Goal: Communication & Community: Answer question/provide support

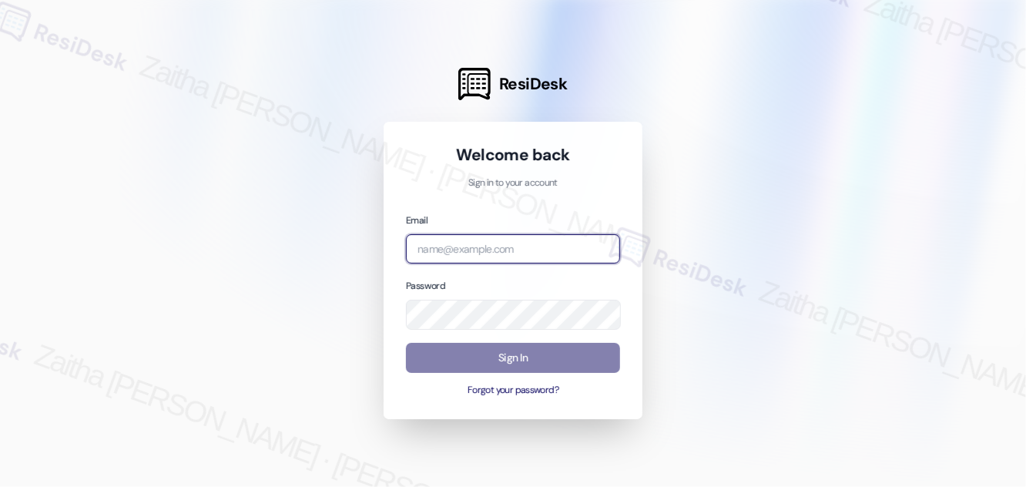
click at [479, 251] on input "email" at bounding box center [513, 249] width 214 height 30
type input "[EMAIL_ADDRESS][PERSON_NAME][DOMAIN_NAME]"
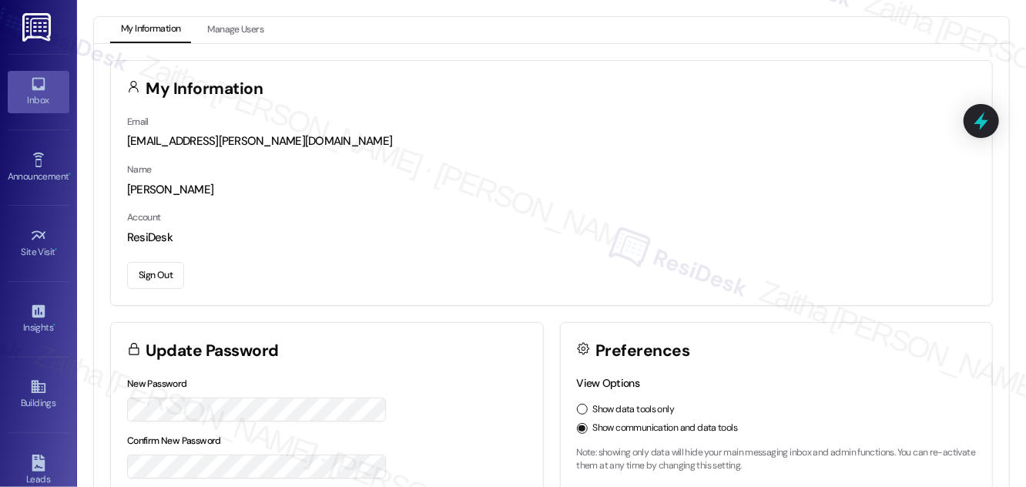
click at [37, 102] on div "Inbox" at bounding box center [38, 99] width 77 height 15
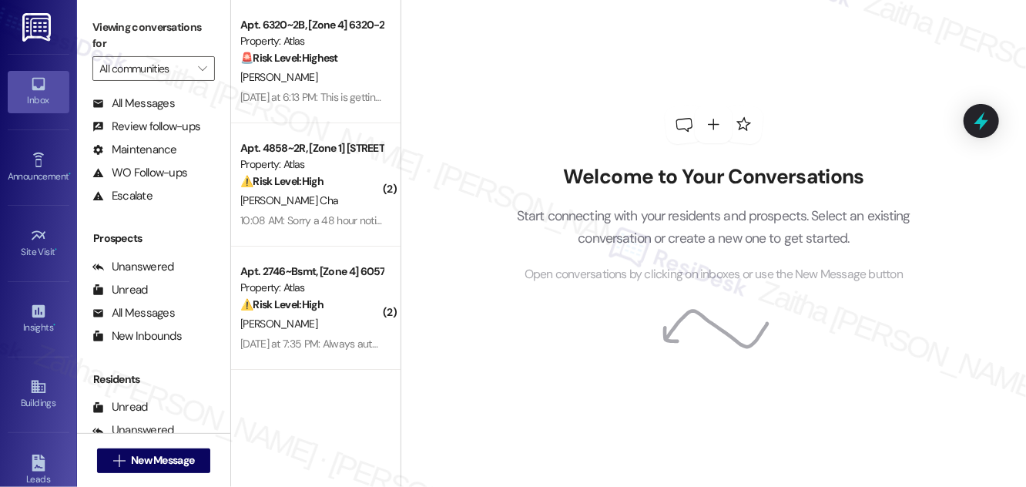
scroll to position [203, 0]
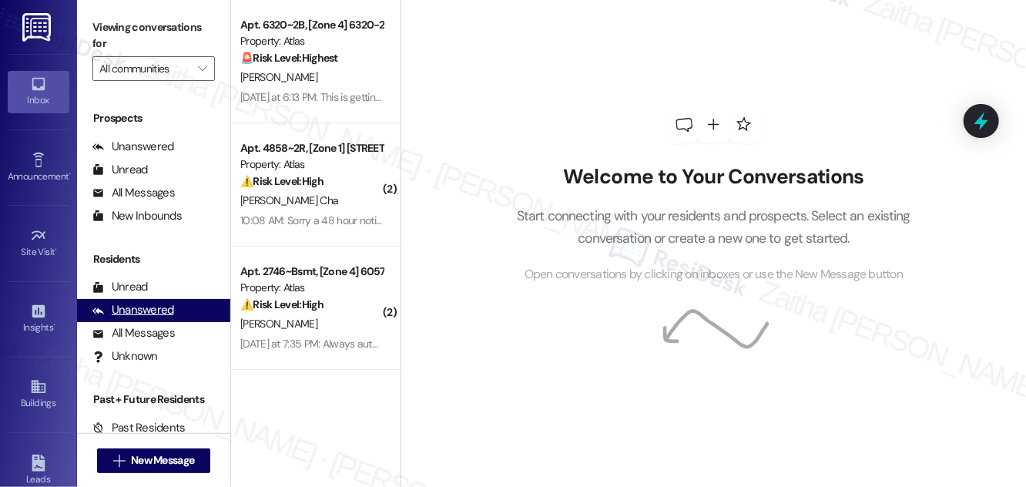
click at [129, 314] on div "Unanswered" at bounding box center [133, 310] width 82 height 16
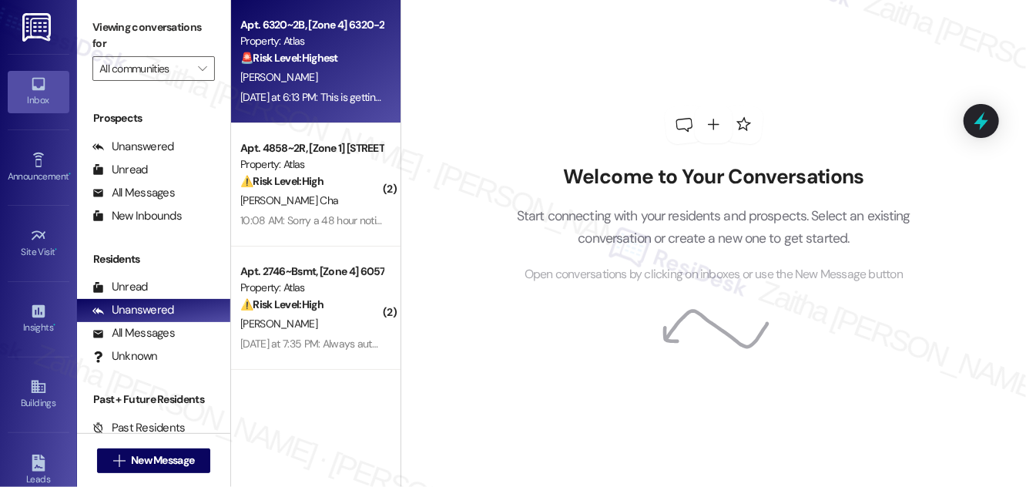
click at [345, 80] on div "[PERSON_NAME]" at bounding box center [312, 77] width 146 height 19
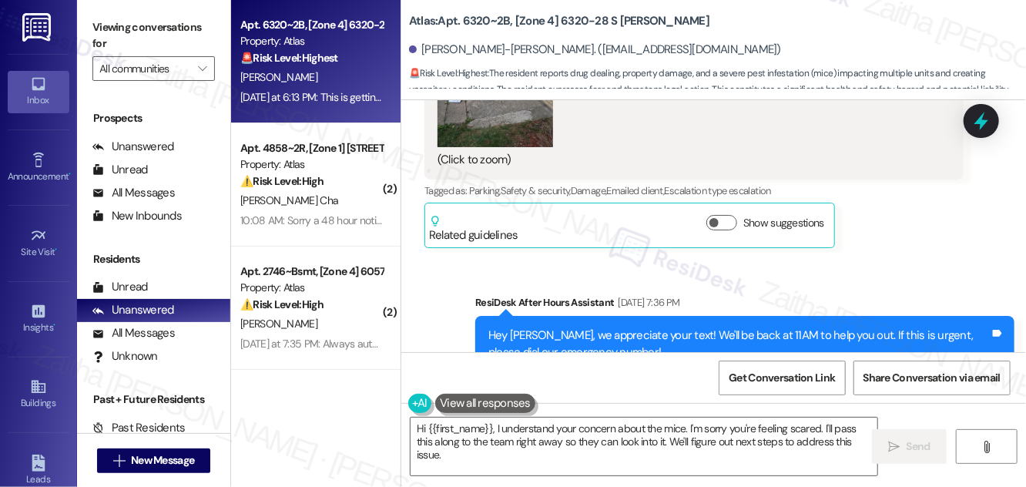
scroll to position [44614, 0]
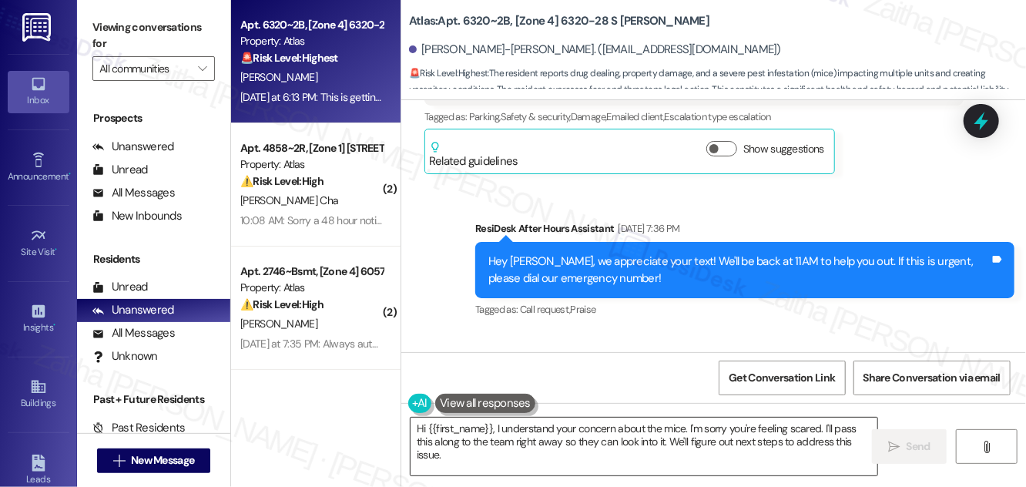
click at [546, 445] on textarea "Hi {{first_name}}, I understand your concern about the mice. I'm sorry you're f…" at bounding box center [644, 447] width 467 height 58
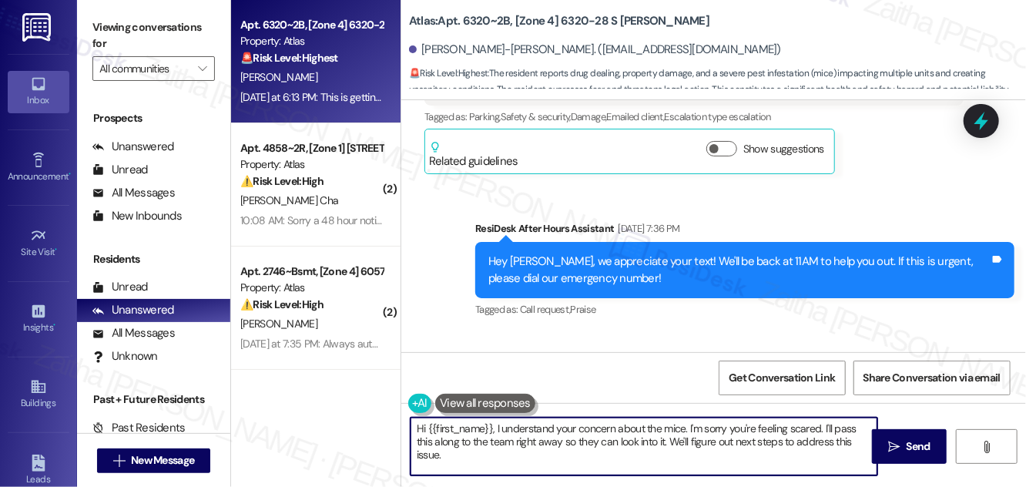
click at [546, 445] on textarea "Hi {{first_name}}, I understand your concern about the mice. I'm sorry you're f…" at bounding box center [644, 447] width 467 height 58
drag, startPoint x: 622, startPoint y: 442, endPoint x: 834, endPoint y: 445, distance: 211.9
click at [834, 445] on textarea "Hi {{first_name}}, I understand your concern about the mice. I'm sorry you're f…" at bounding box center [644, 447] width 467 height 58
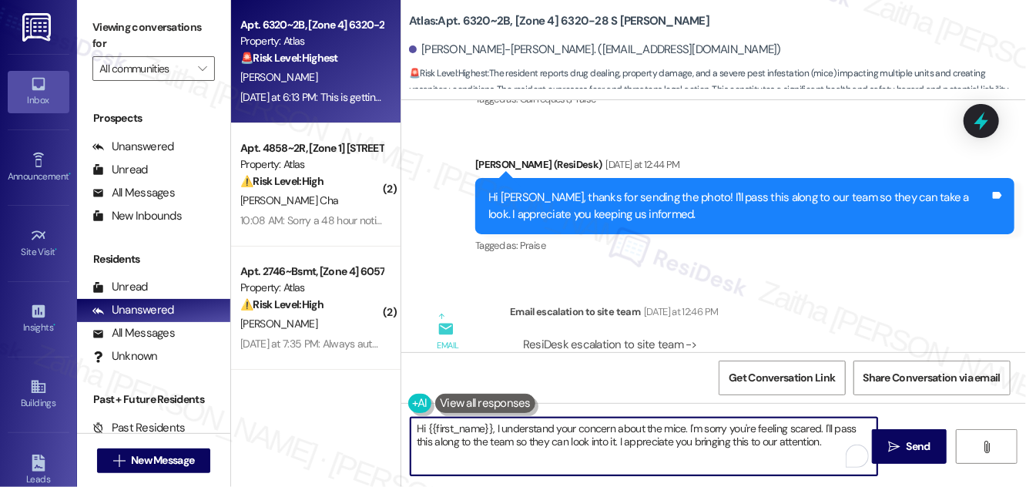
scroll to position [44965, 0]
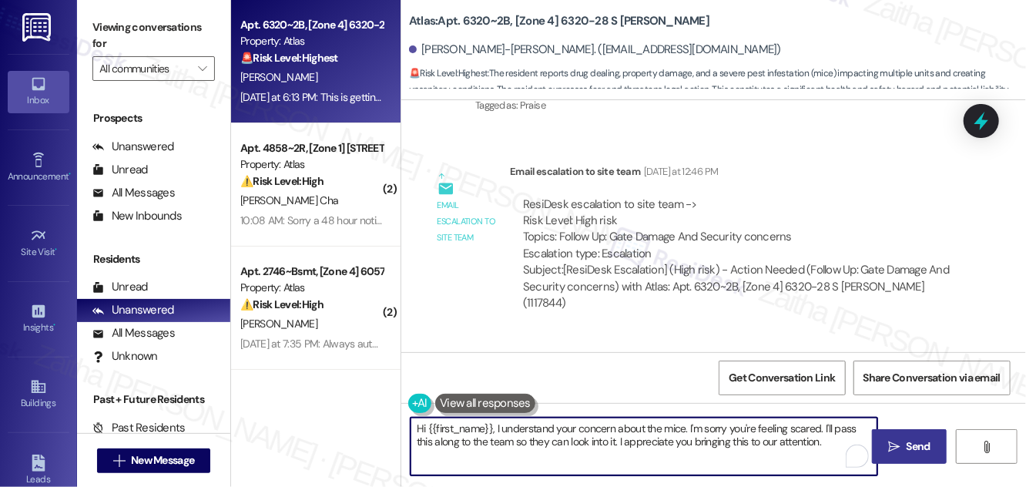
type textarea "Hi {{first_name}}, I understand your concern about the mice. I'm sorry you're f…"
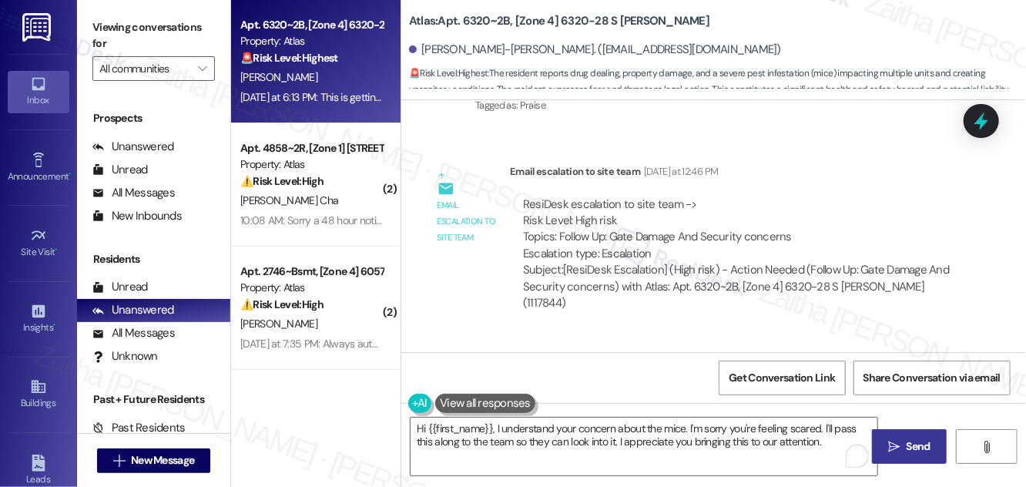
click at [905, 432] on button " Send" at bounding box center [909, 446] width 75 height 35
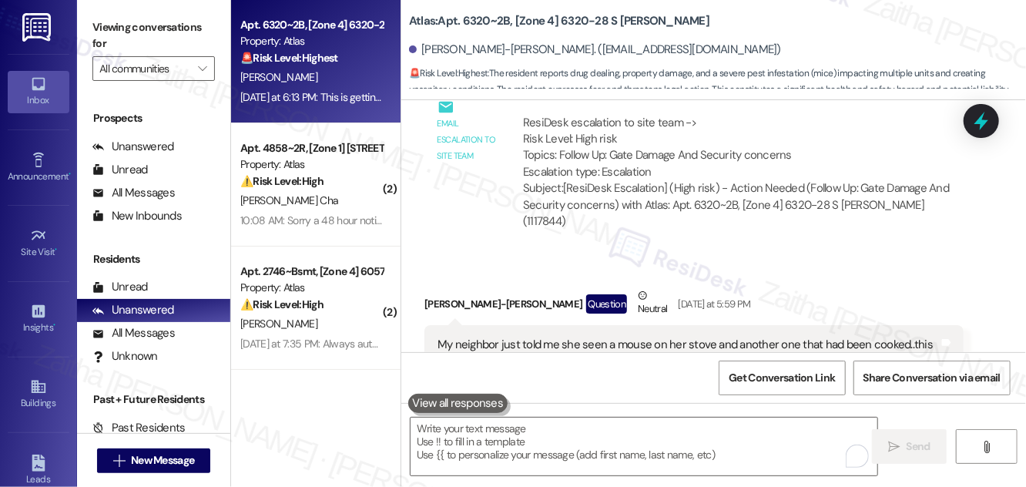
scroll to position [45088, 0]
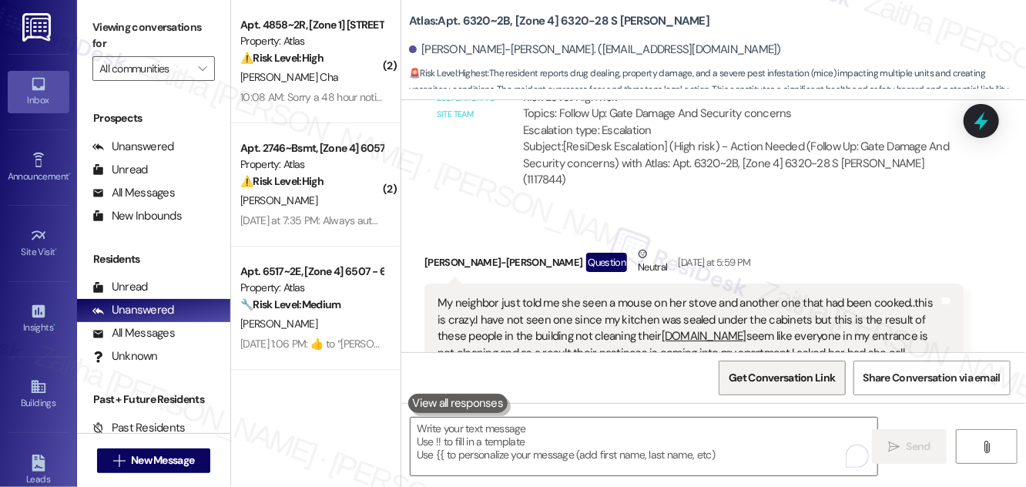
click at [771, 381] on span "Get Conversation Link" at bounding box center [782, 378] width 106 height 16
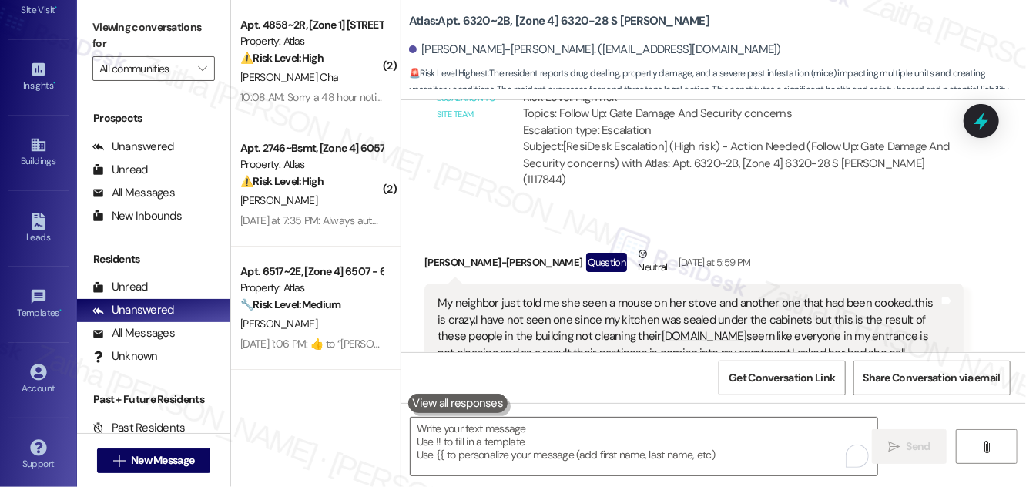
scroll to position [242, 0]
click at [35, 381] on div "Account" at bounding box center [38, 388] width 77 height 15
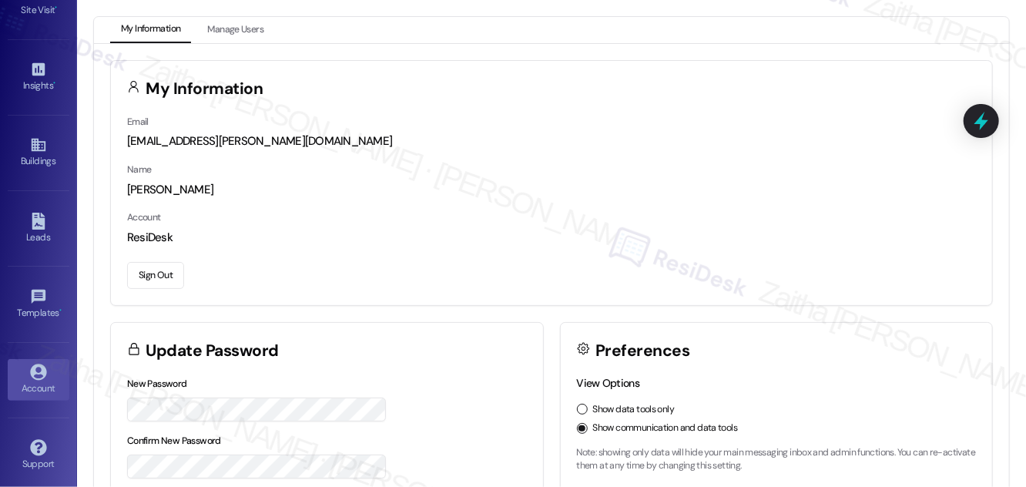
click at [160, 267] on button "Sign Out" at bounding box center [155, 275] width 57 height 27
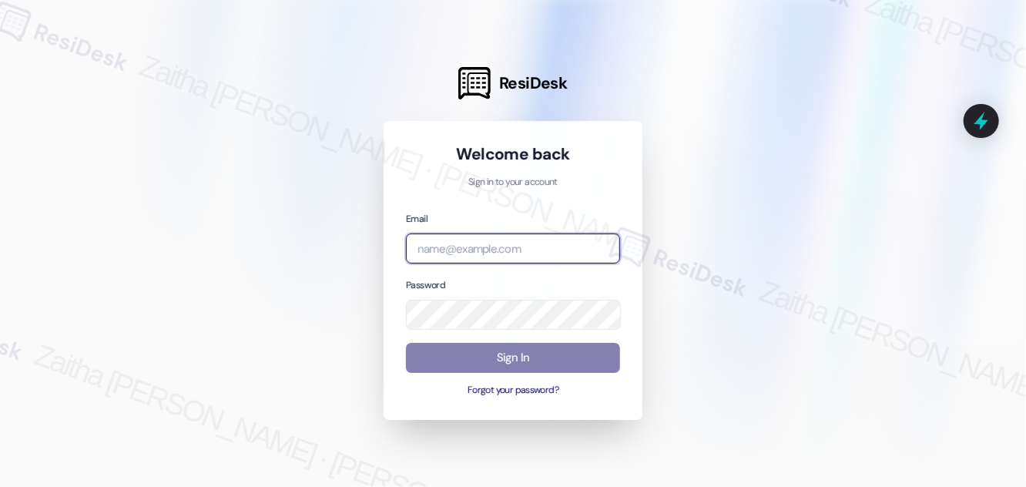
click at [520, 244] on input "email" at bounding box center [513, 248] width 214 height 30
type input "automated-surveys-meridian_management-zaitha.mae.[PERSON_NAME]@meridian_[DOMAIN…"
